Goal: Communication & Community: Answer question/provide support

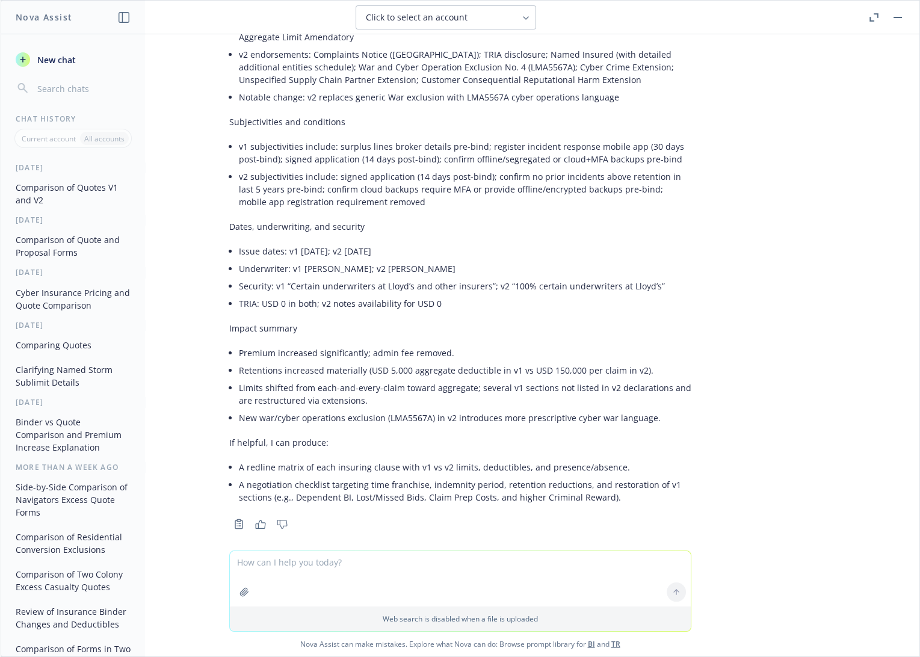
scroll to position [828, 0]
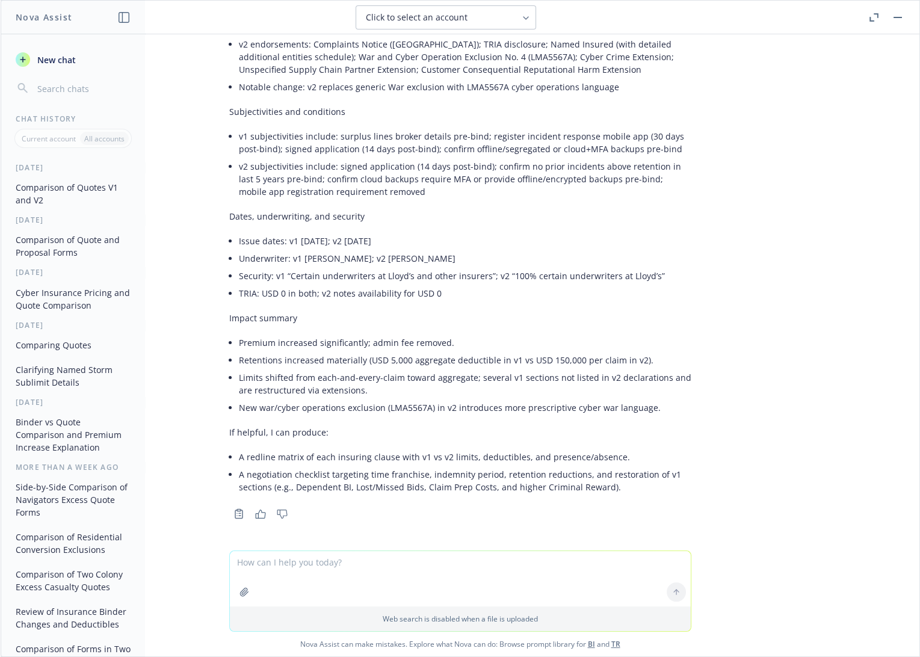
click at [358, 566] on textarea at bounding box center [460, 578] width 461 height 55
type textarea "redline matrix"
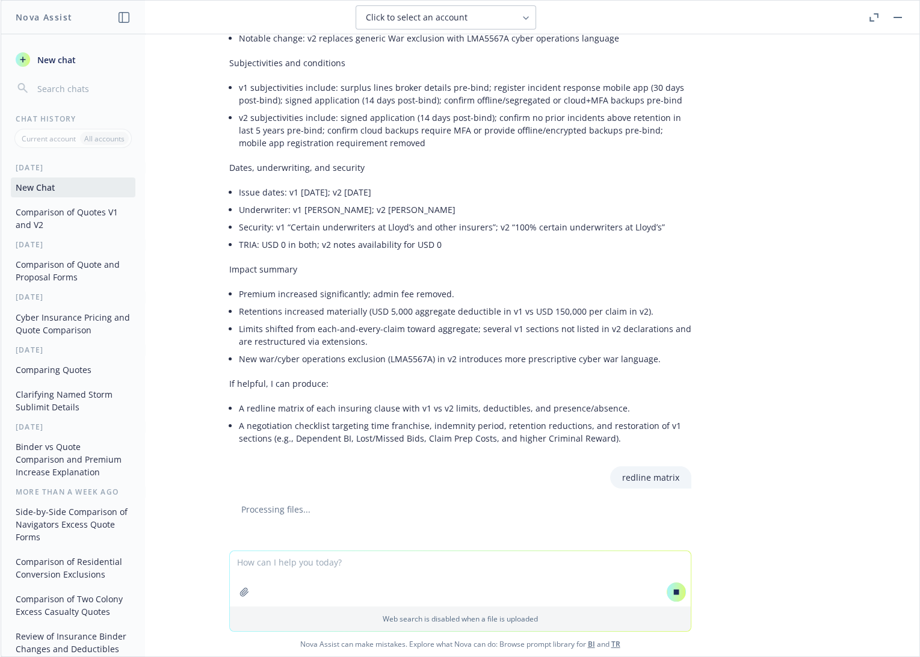
scroll to position [884, 0]
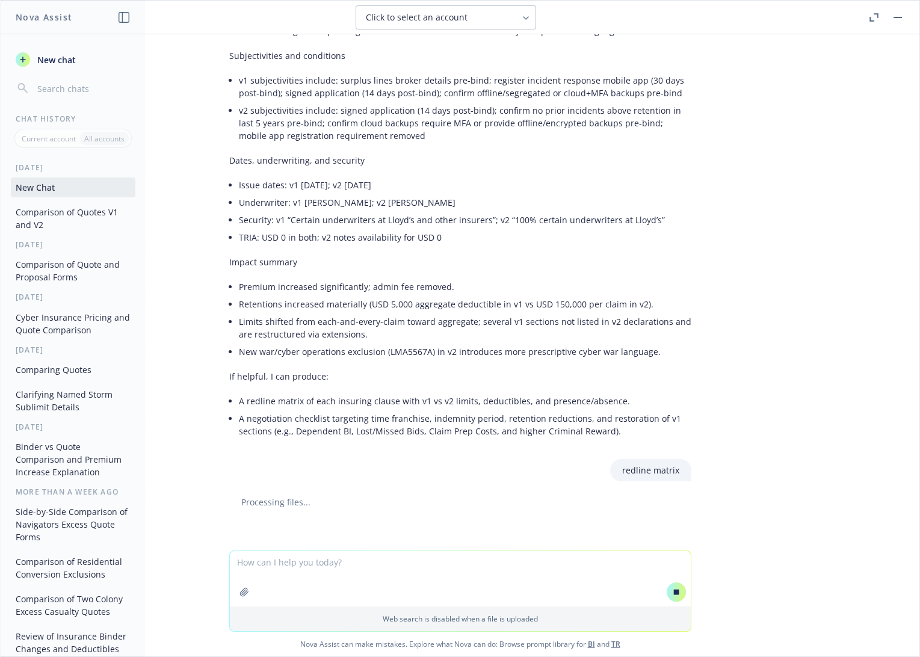
click at [582, 371] on p "If helpful, I can produce:" at bounding box center [460, 376] width 462 height 13
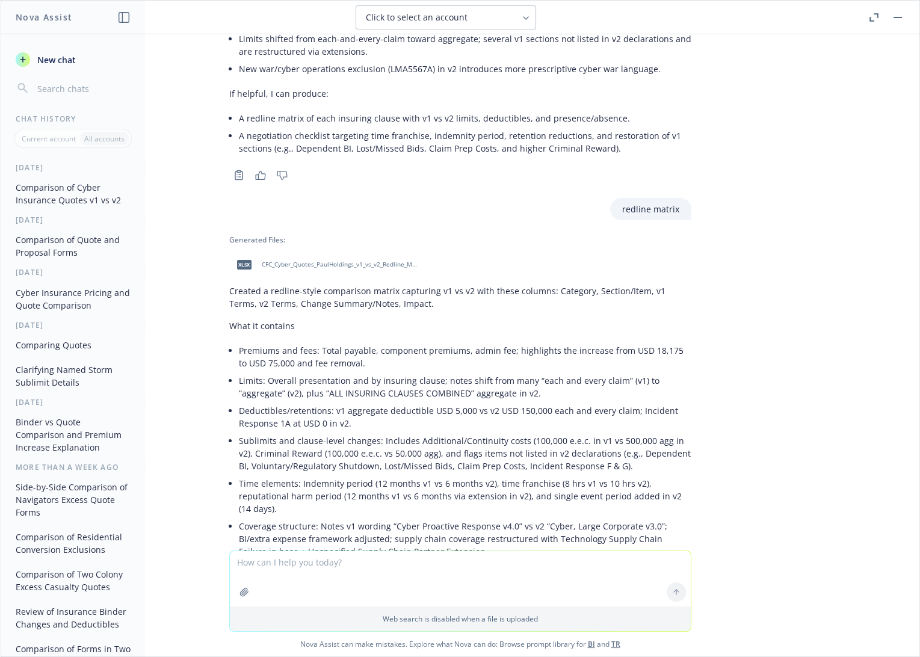
scroll to position [1166, 0]
